Goal: Find specific page/section: Find specific page/section

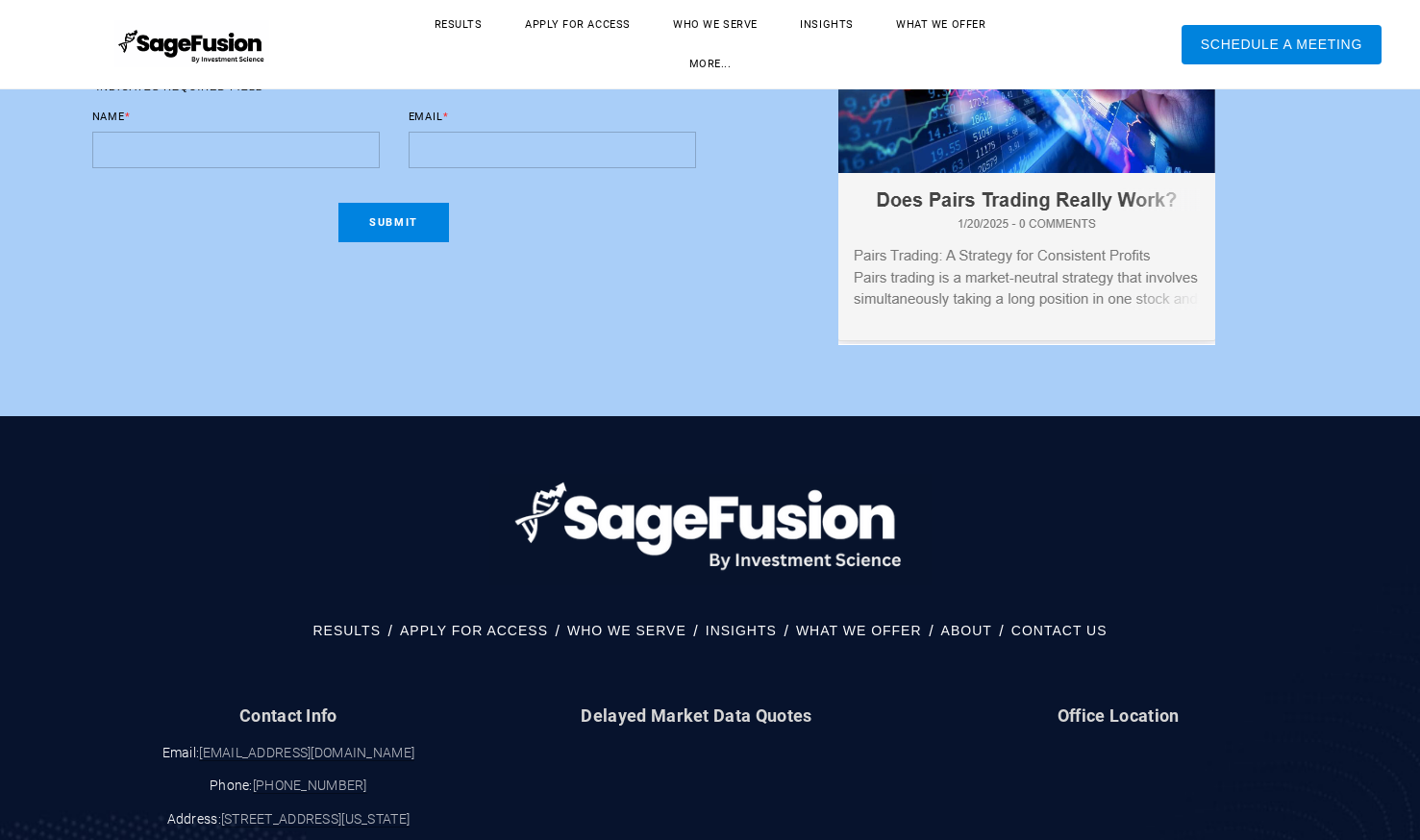
scroll to position [9936, 0]
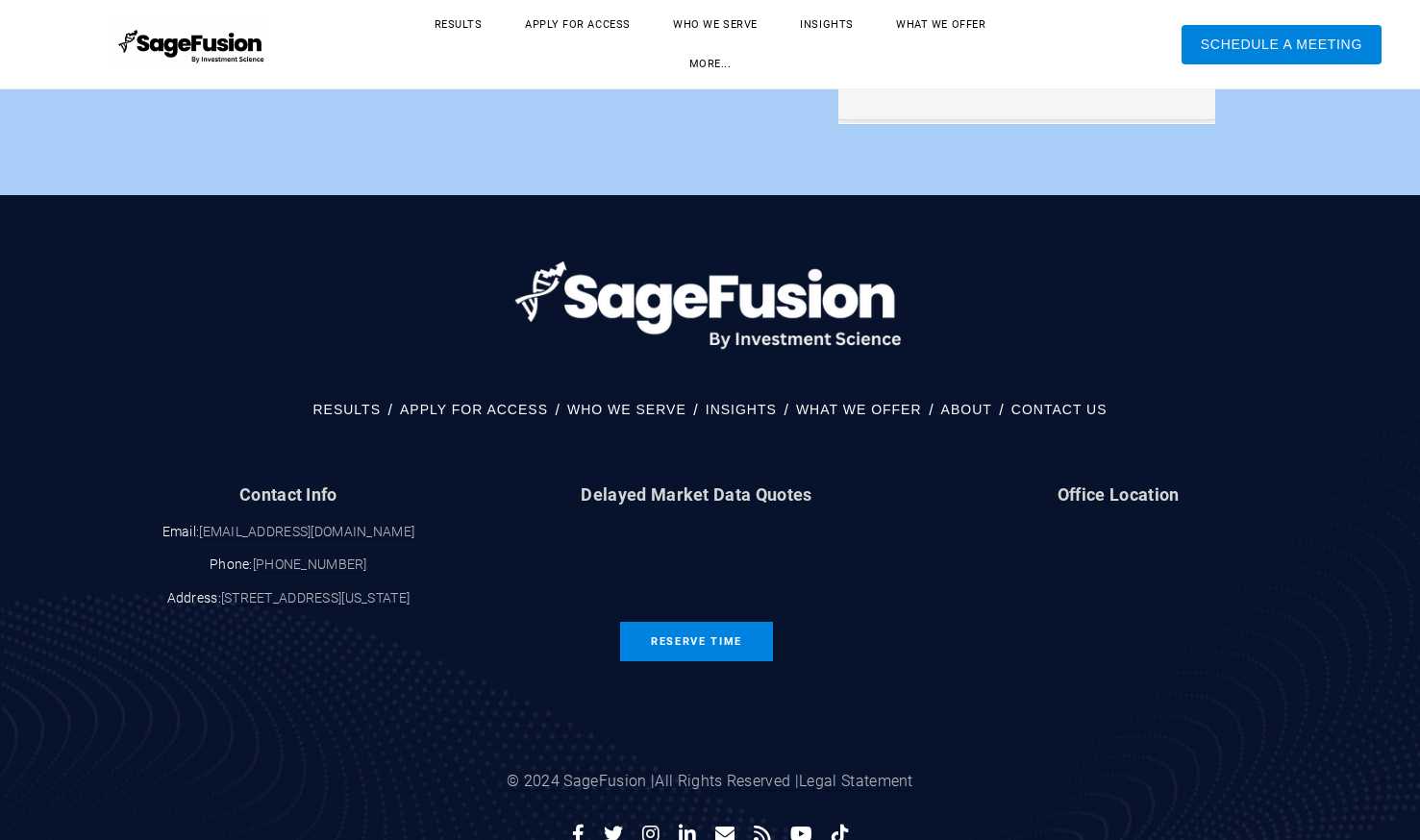
click at [1071, 397] on link "CONTACT US" at bounding box center [1059, 409] width 96 height 25
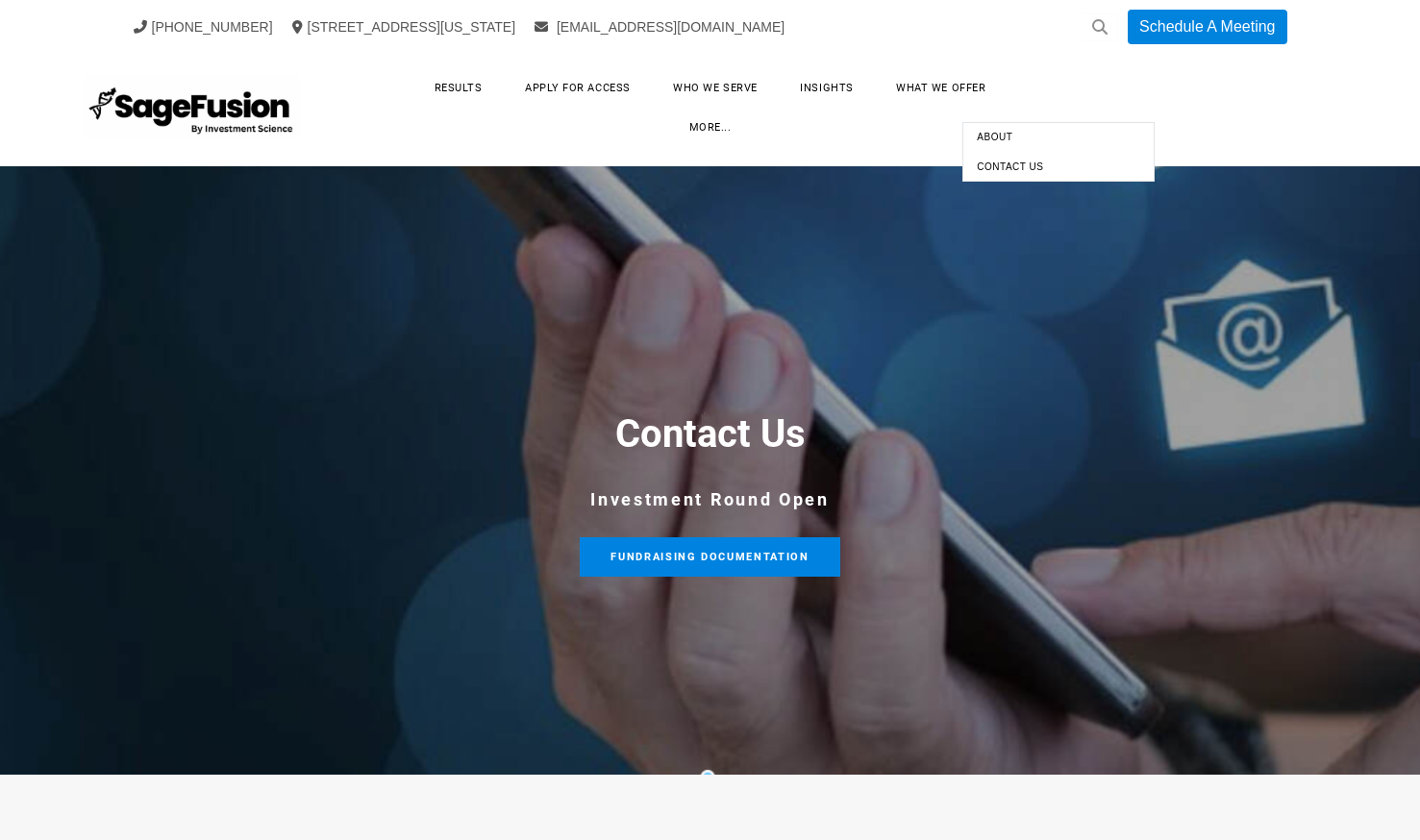
click at [751, 112] on link "more..." at bounding box center [710, 127] width 80 height 30
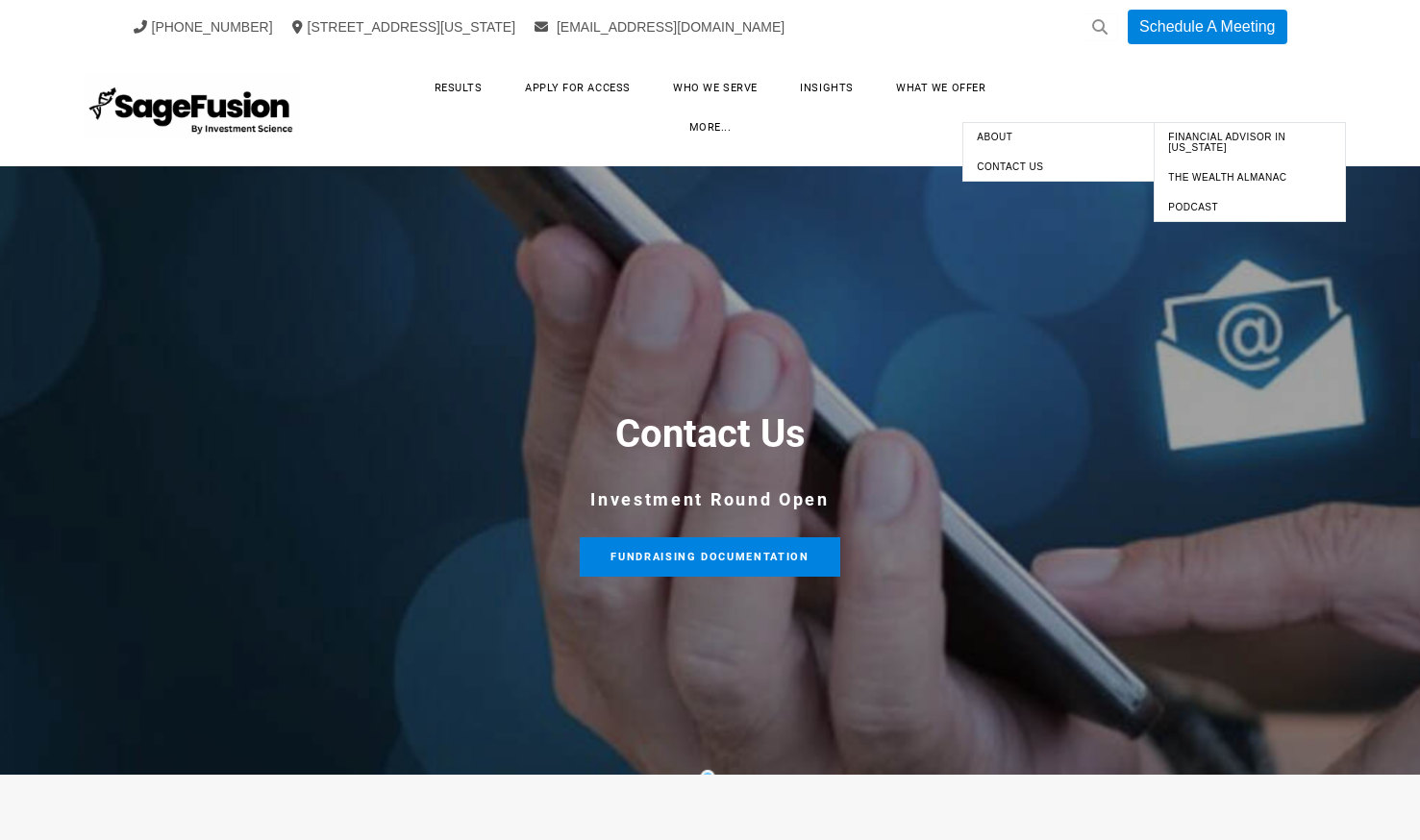
click at [1000, 137] on span "About" at bounding box center [1059, 137] width 183 height 20
